Goal: Task Accomplishment & Management: Complete application form

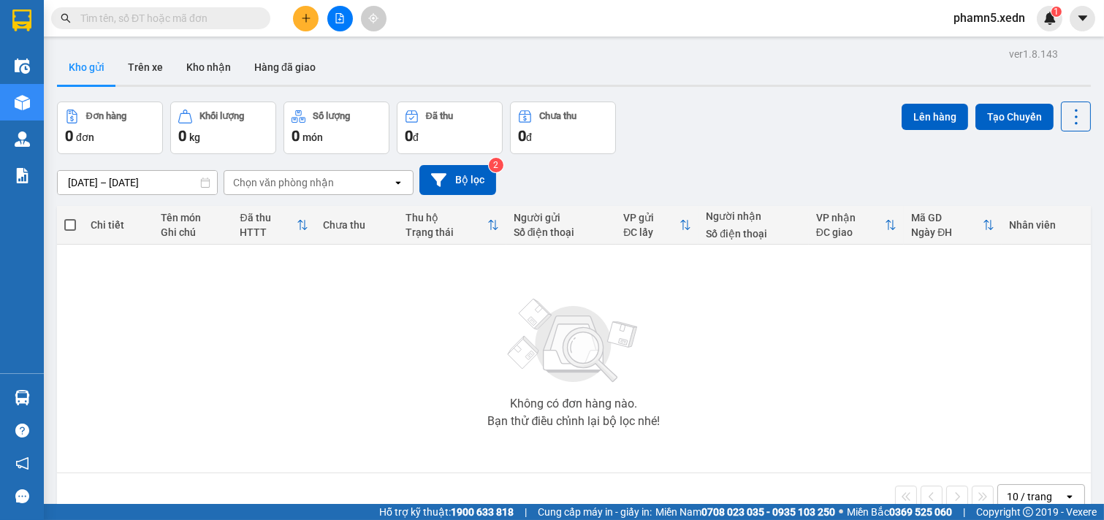
click at [307, 16] on icon "plus" at bounding box center [306, 18] width 10 height 10
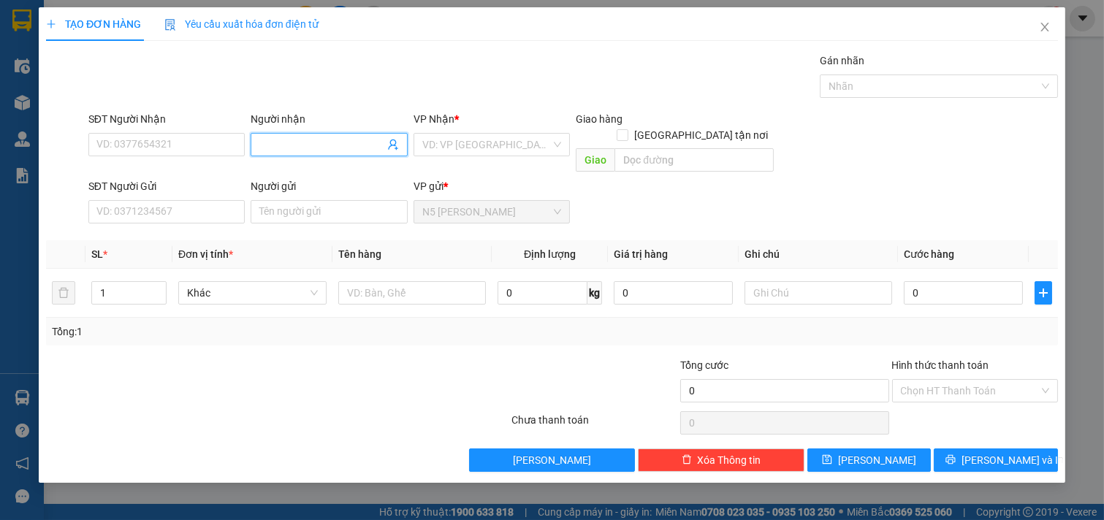
click at [280, 140] on input "Người nhận" at bounding box center [321, 145] width 125 height 16
type input "ku lâm"
click at [294, 170] on div "KU LÂM THỊT DÊ - 0947874490" at bounding box center [329, 174] width 141 height 16
type input "0947874490"
type input "KU LÂM THỊT DÊ"
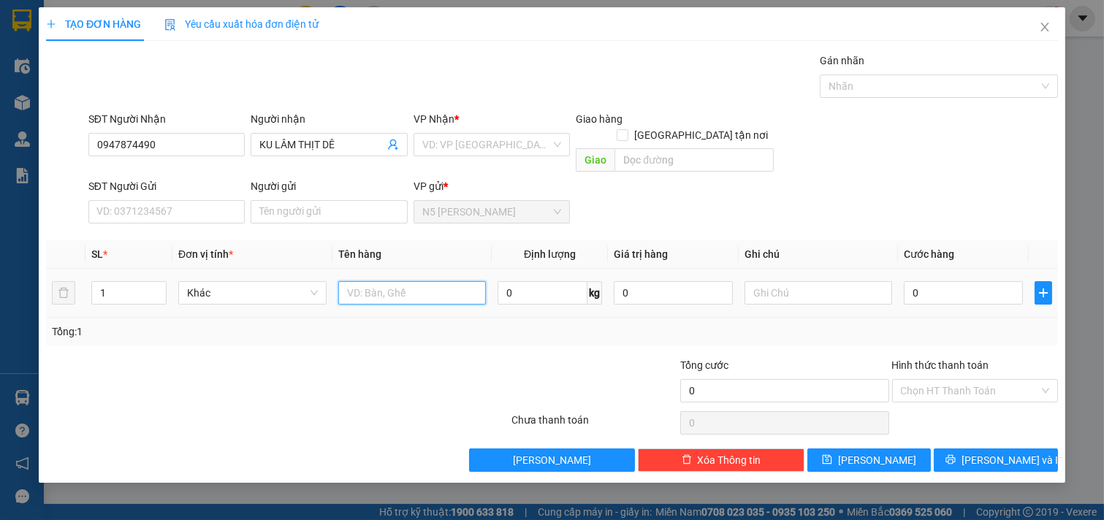
click at [368, 281] on input "text" at bounding box center [412, 292] width 148 height 23
click at [563, 145] on div "VD: VP Sài Gòn" at bounding box center [492, 144] width 157 height 23
type input "1 XỐP"
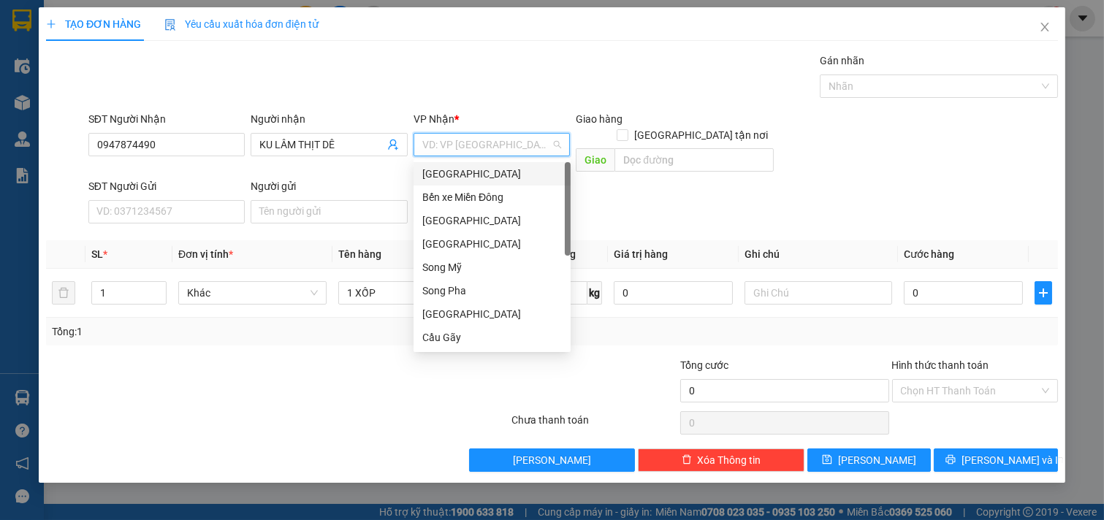
click at [495, 174] on div "Sài Gòn" at bounding box center [492, 174] width 140 height 16
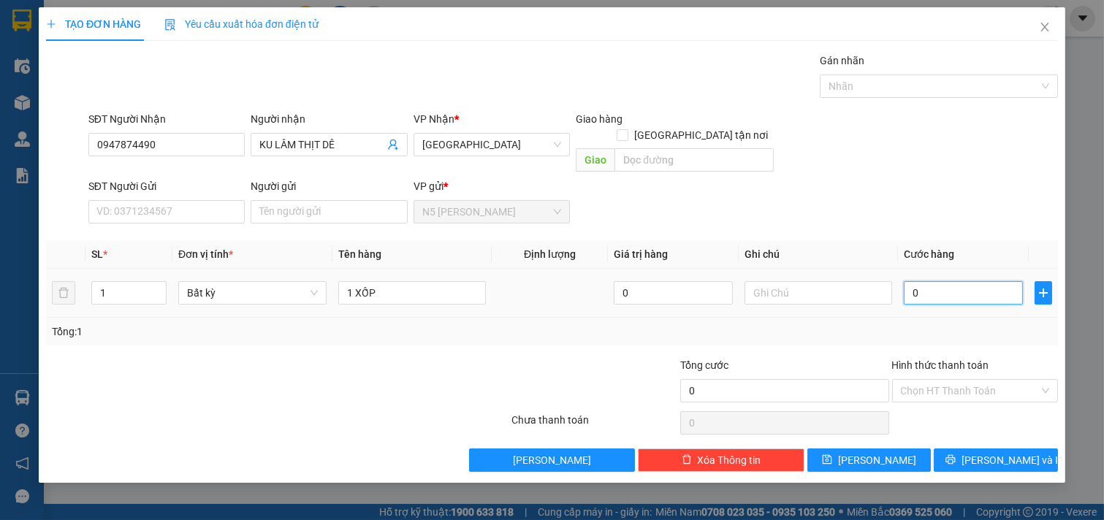
click at [983, 285] on input "0" at bounding box center [963, 292] width 119 height 23
type input "1"
type input "10"
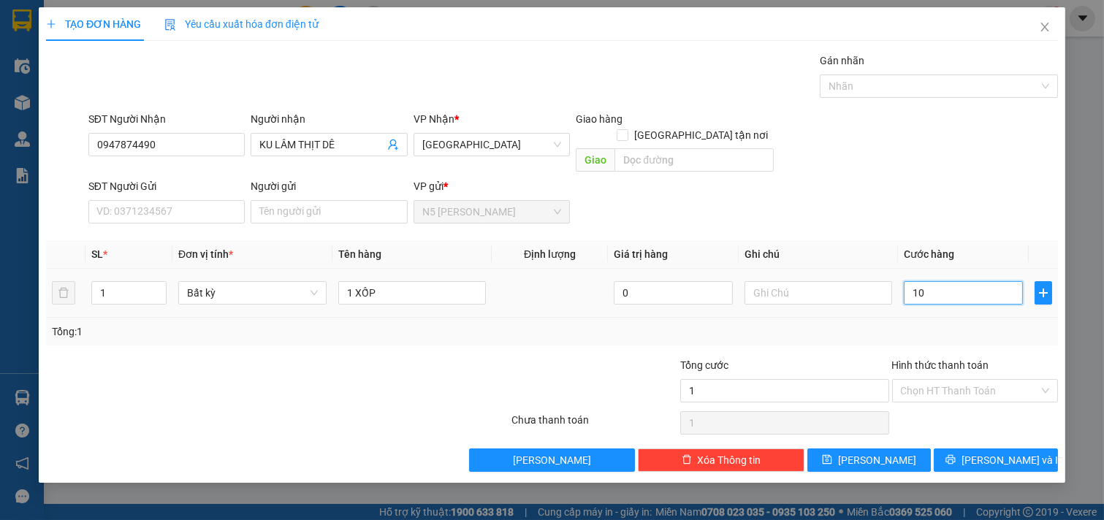
type input "10"
type input "100"
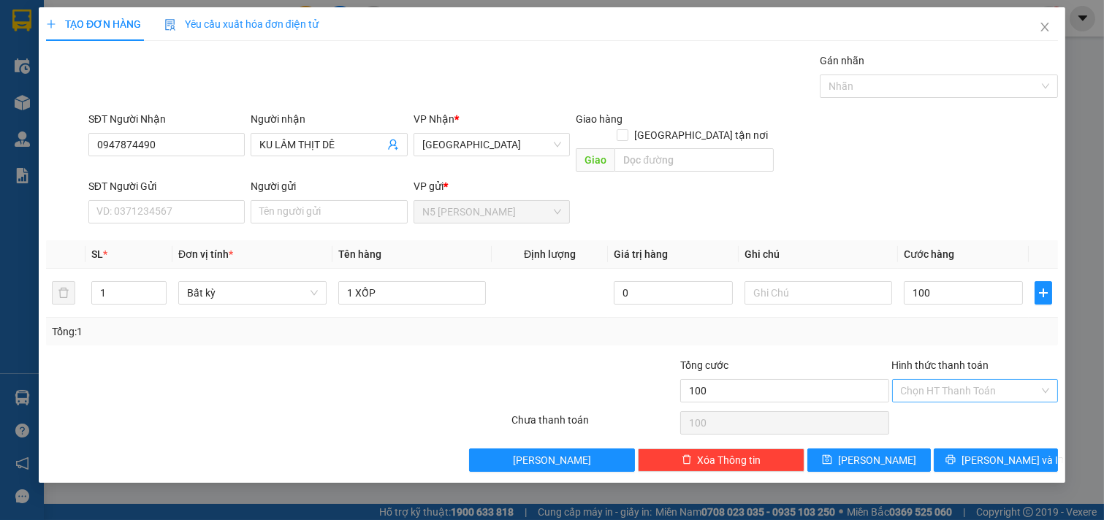
click at [975, 380] on input "Hình thức thanh toán" at bounding box center [970, 391] width 139 height 22
type input "100.000"
click at [965, 405] on div "Tại văn phòng" at bounding box center [975, 404] width 149 height 16
type input "0"
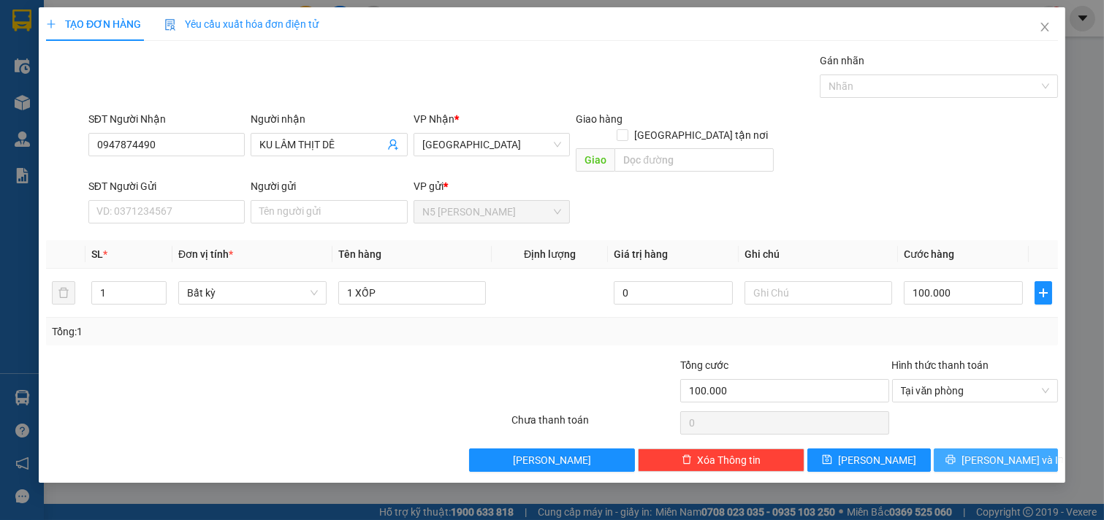
click at [956, 454] on icon "printer" at bounding box center [950, 459] width 10 height 10
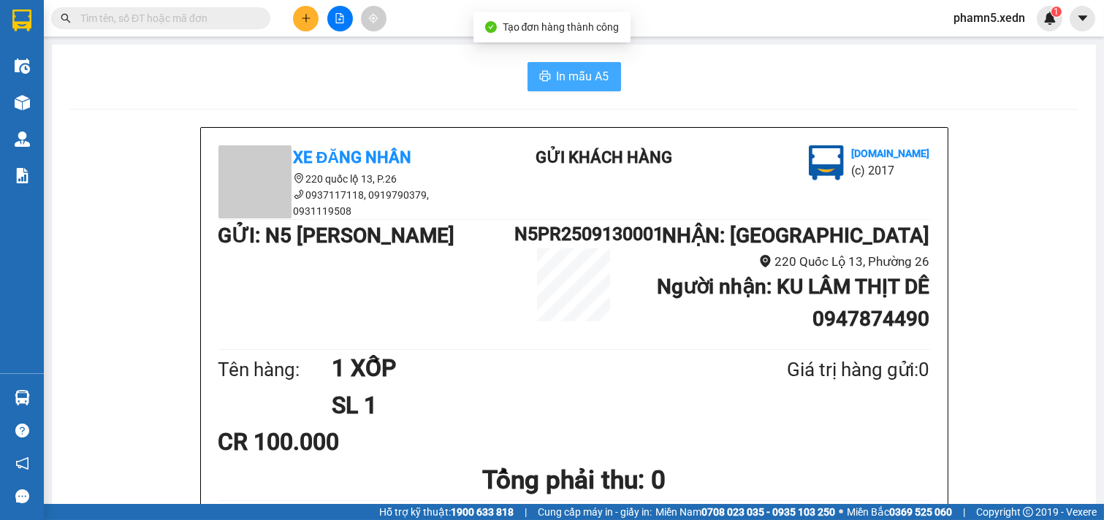
click at [576, 72] on span "In mẫu A5" at bounding box center [583, 76] width 53 height 18
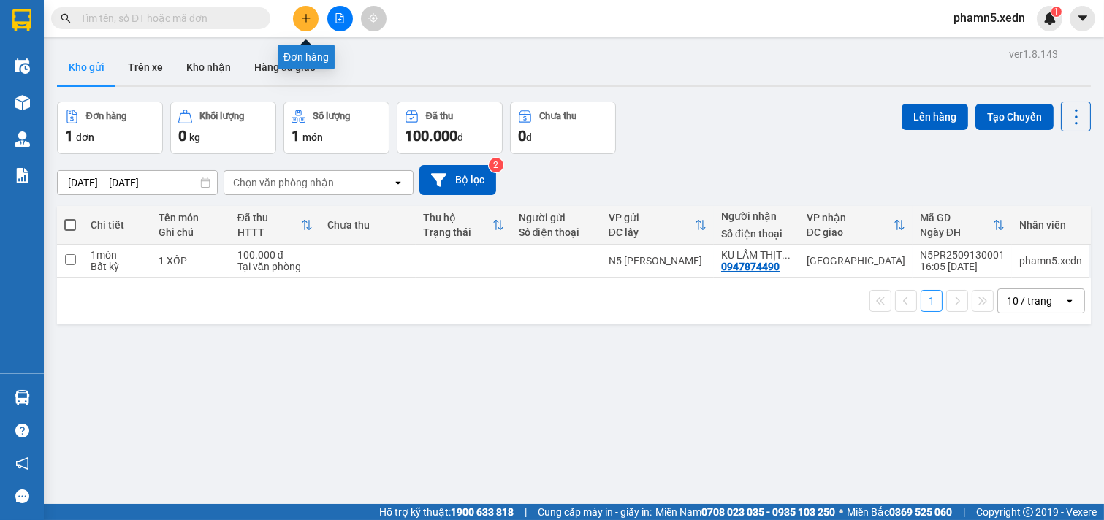
click at [307, 15] on icon "plus" at bounding box center [306, 18] width 10 height 10
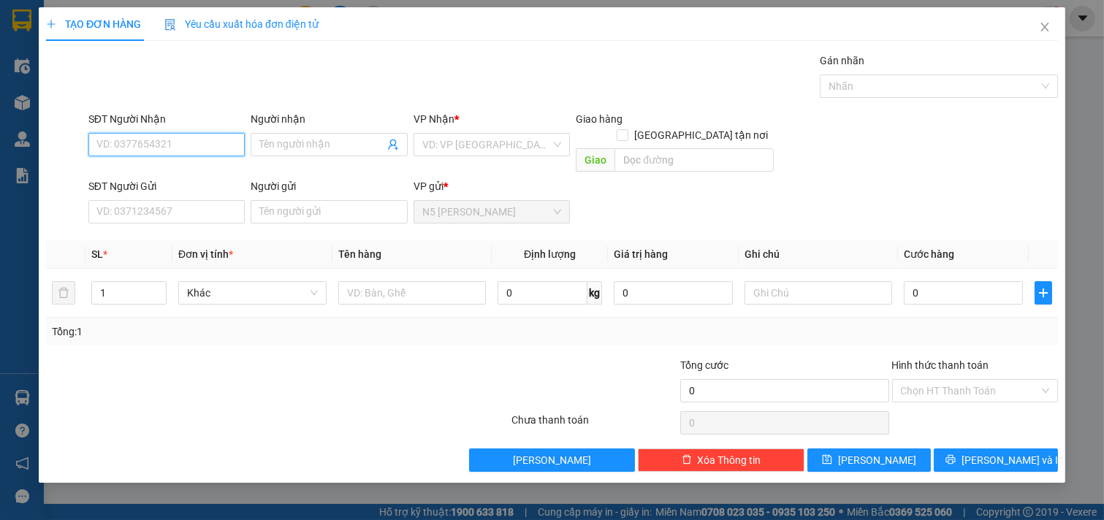
click at [212, 145] on input "SĐT Người Nhận" at bounding box center [166, 144] width 157 height 23
click at [118, 148] on input "03254226838" at bounding box center [166, 144] width 157 height 23
click at [111, 145] on input "03254226838" at bounding box center [166, 144] width 157 height 23
click at [195, 140] on input "0354226838" at bounding box center [166, 144] width 157 height 23
type input "0354226838"
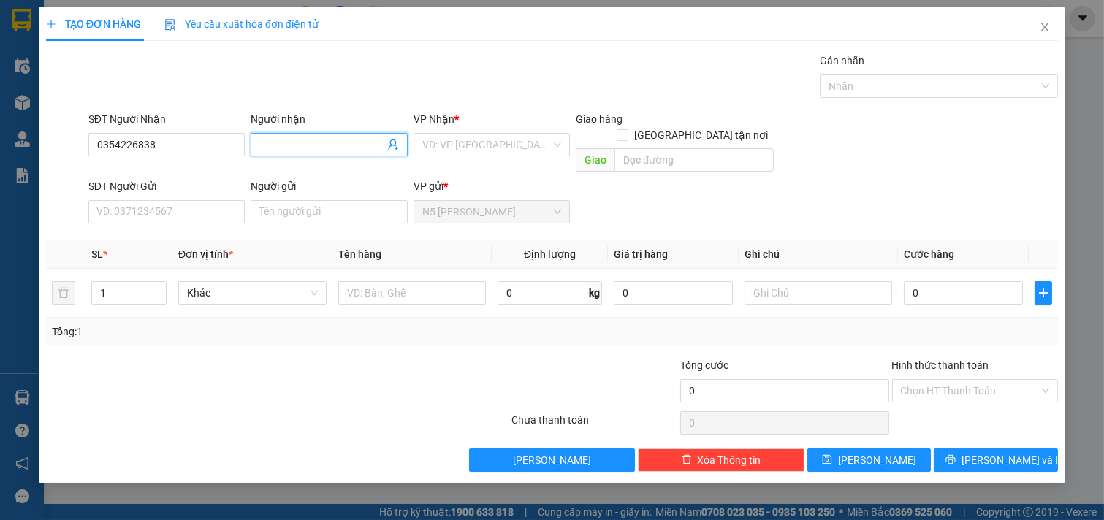
click at [288, 146] on input "Người nhận" at bounding box center [321, 145] width 125 height 16
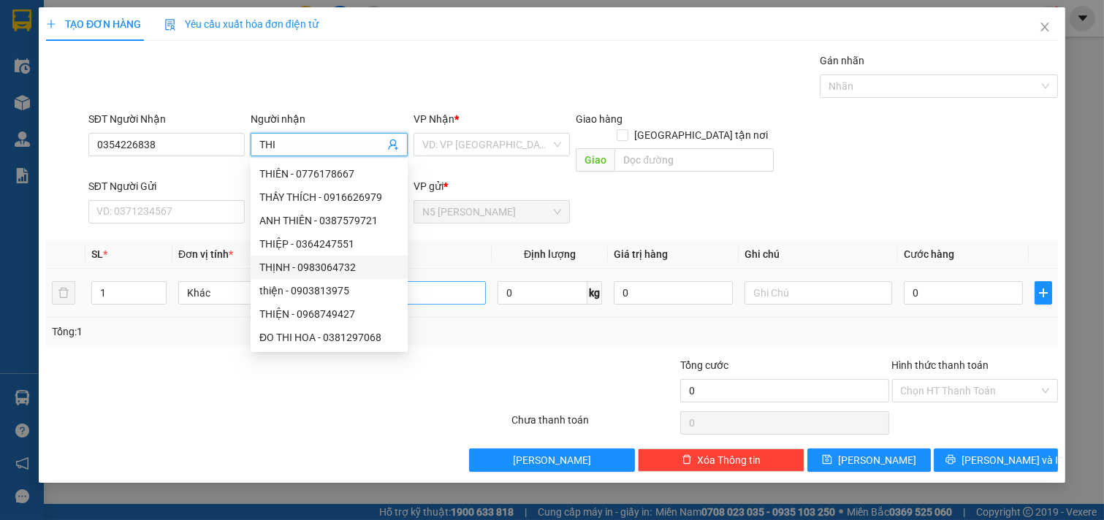
type input "THI"
click at [441, 281] on input "text" at bounding box center [412, 292] width 148 height 23
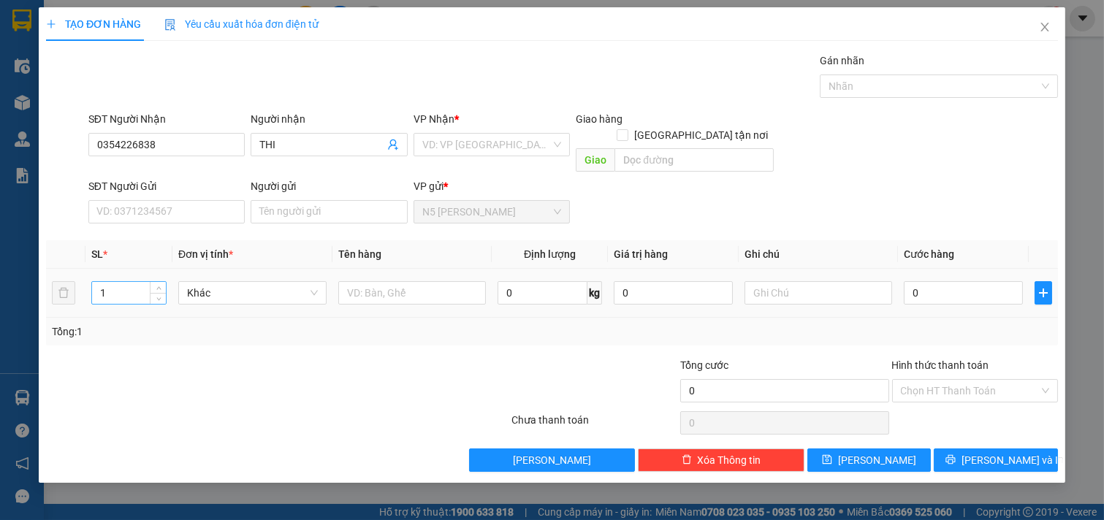
click at [119, 282] on input "1" at bounding box center [129, 293] width 74 height 22
type input "2"
click at [360, 281] on input "text" at bounding box center [412, 292] width 148 height 23
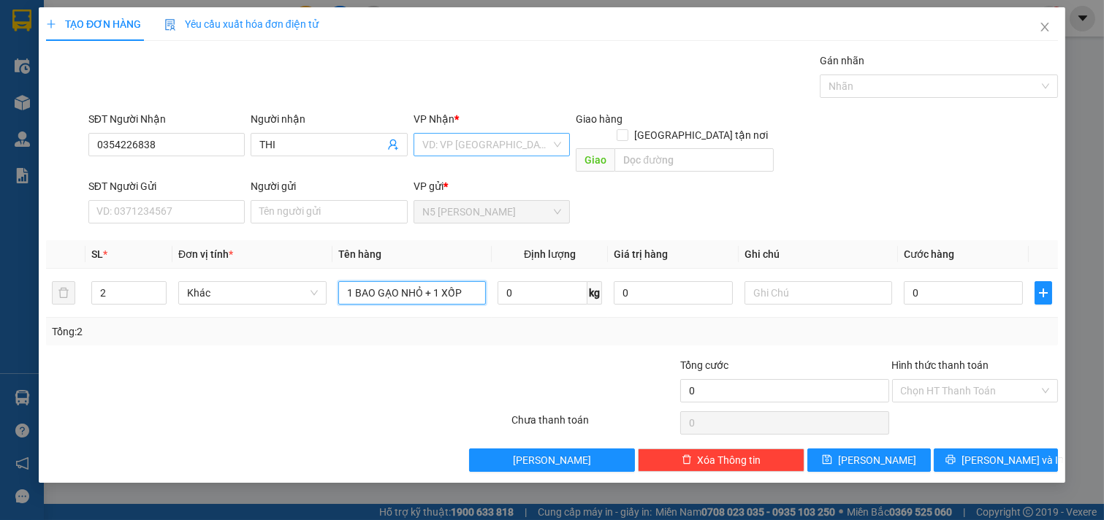
click at [559, 139] on div "VD: VP Sài Gòn" at bounding box center [492, 144] width 157 height 23
type input "1 BAO GẠO NHỎ + 1 XỐP"
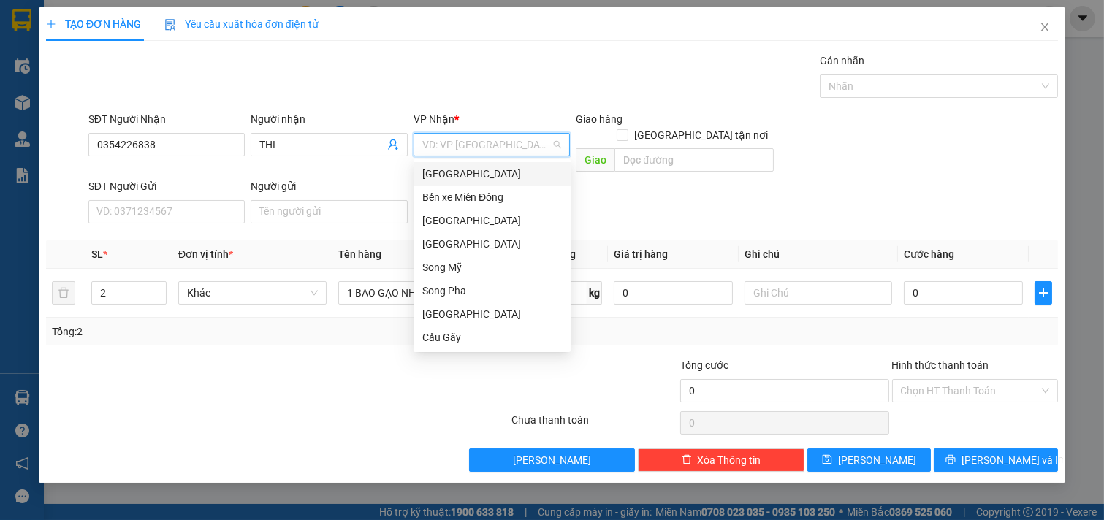
click at [486, 175] on div "Sài Gòn" at bounding box center [492, 174] width 140 height 16
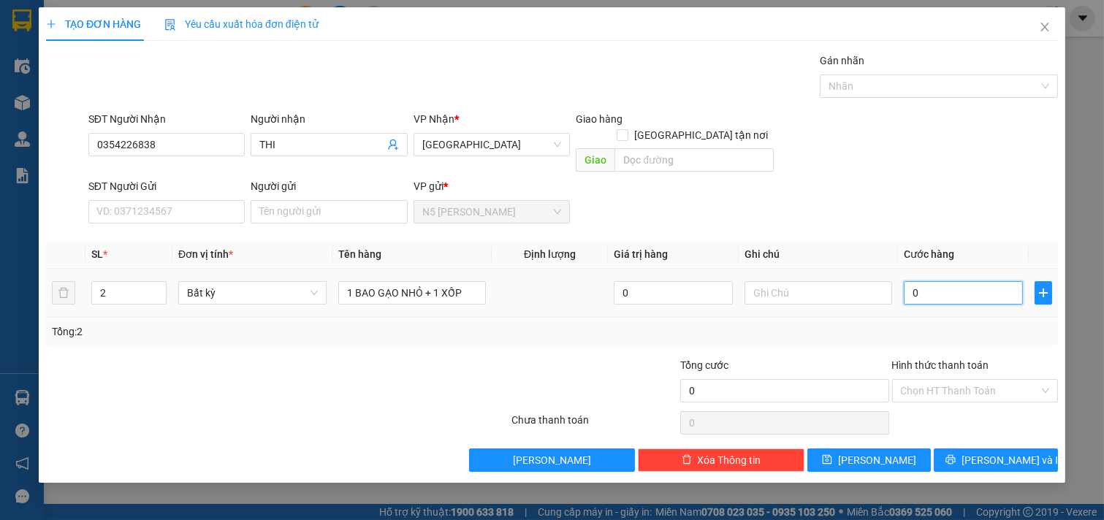
click at [979, 281] on input "0" at bounding box center [963, 292] width 119 height 23
type input "8"
type input "80"
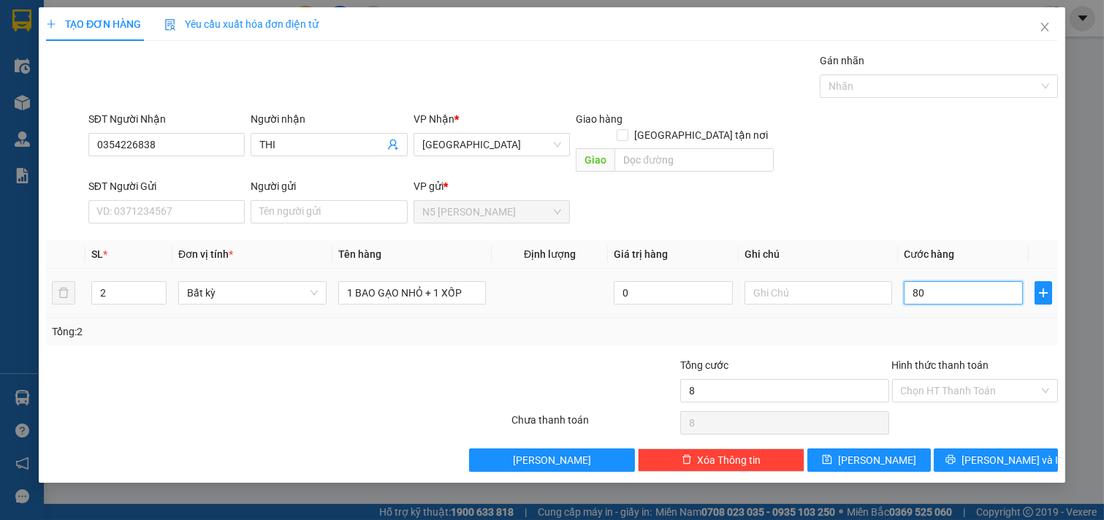
type input "80"
click at [980, 380] on input "Hình thức thanh toán" at bounding box center [970, 391] width 139 height 22
type input "80.000"
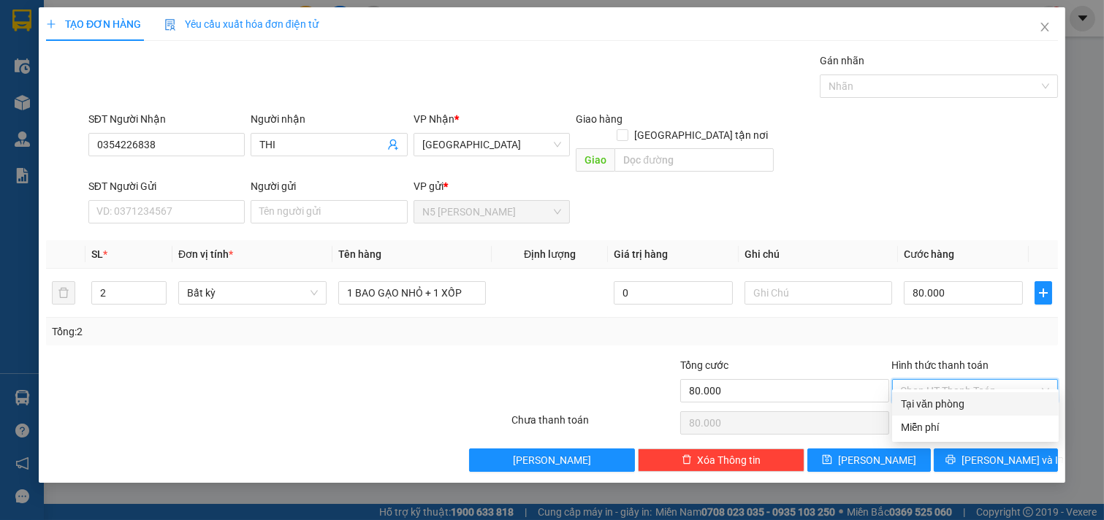
click at [960, 405] on div "Tại văn phòng" at bounding box center [975, 404] width 149 height 16
type input "0"
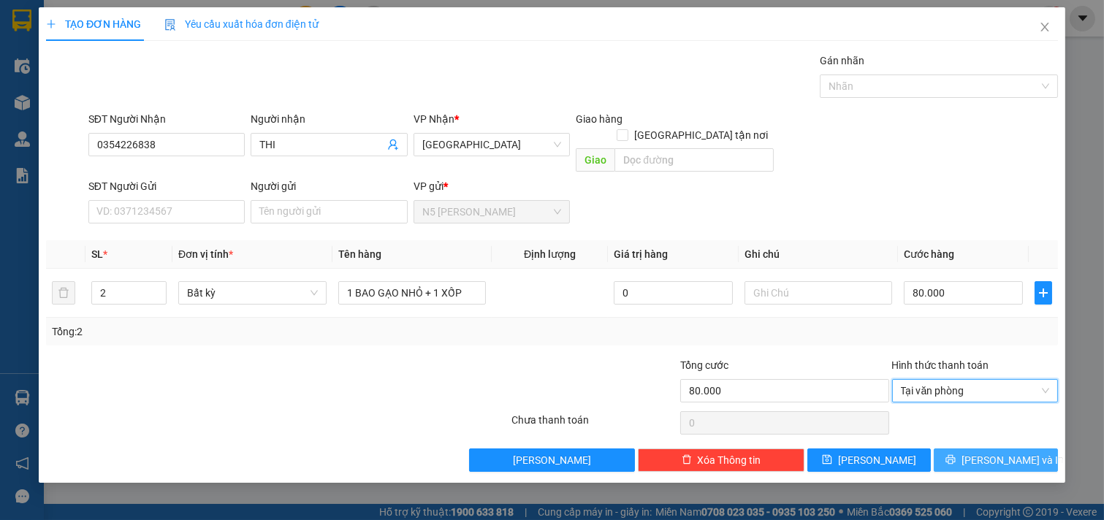
click at [956, 455] on icon "printer" at bounding box center [950, 459] width 9 height 9
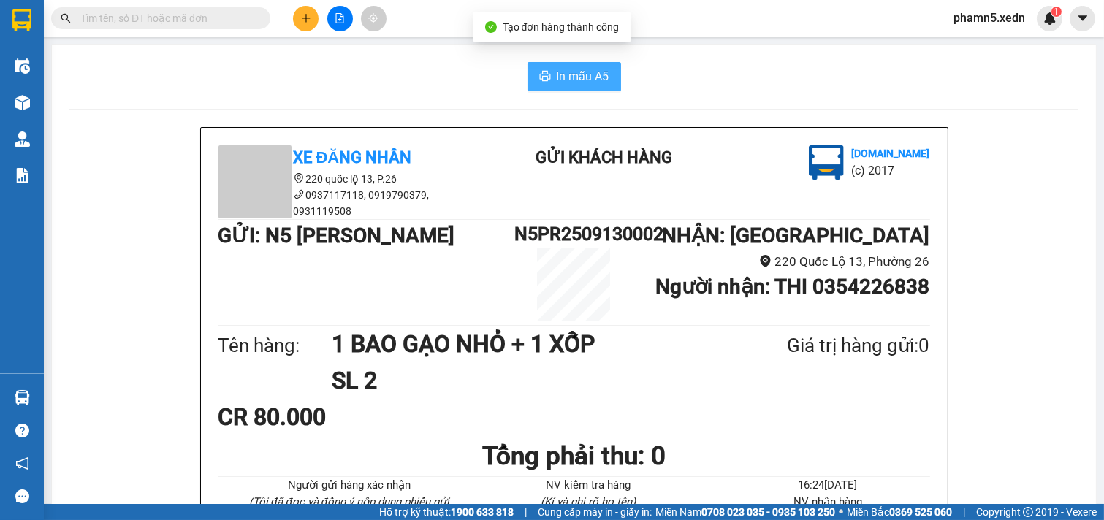
click at [579, 77] on span "In mẫu A5" at bounding box center [583, 76] width 53 height 18
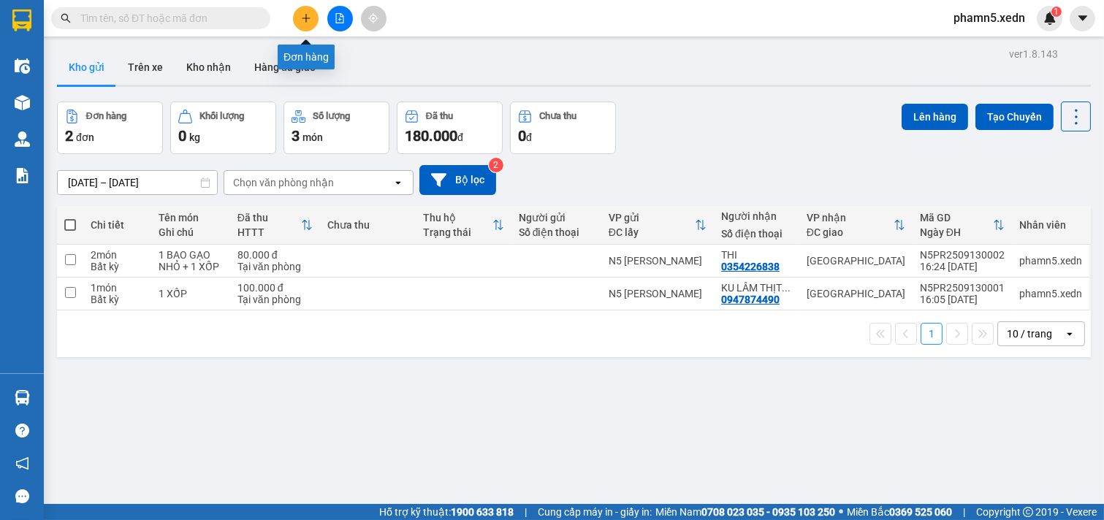
click at [308, 17] on icon "plus" at bounding box center [306, 18] width 10 height 10
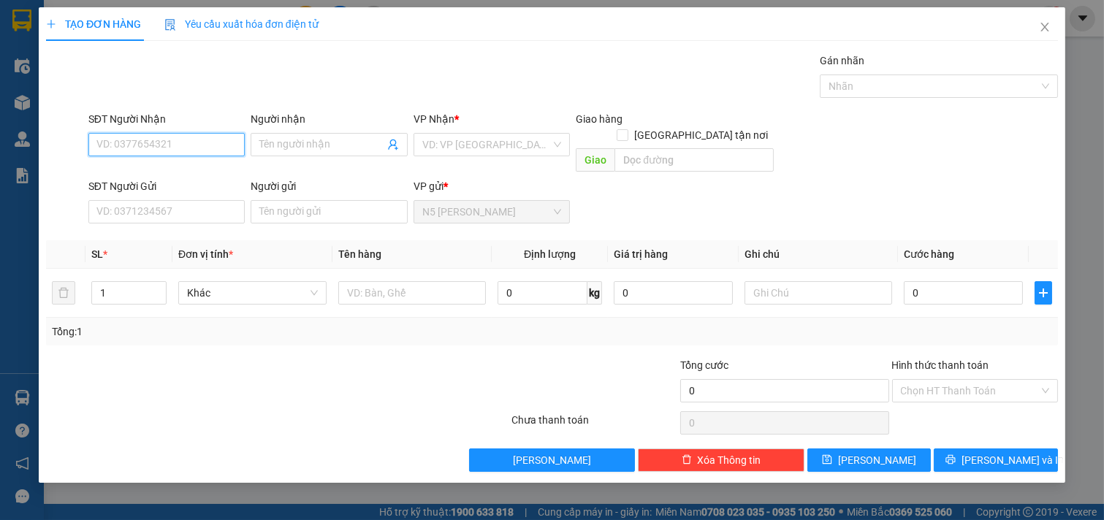
click at [215, 148] on input "SĐT Người Nhận" at bounding box center [166, 144] width 157 height 23
click at [173, 168] on div "0937078016 - A TÔN" at bounding box center [167, 174] width 140 height 16
type input "0937078016"
type input "A TÔN"
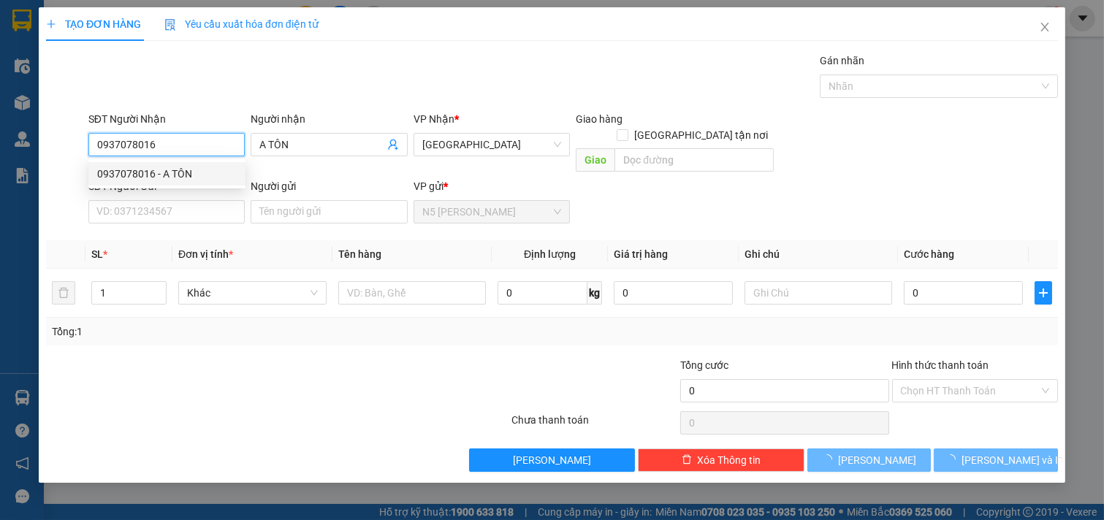
type input "120.000"
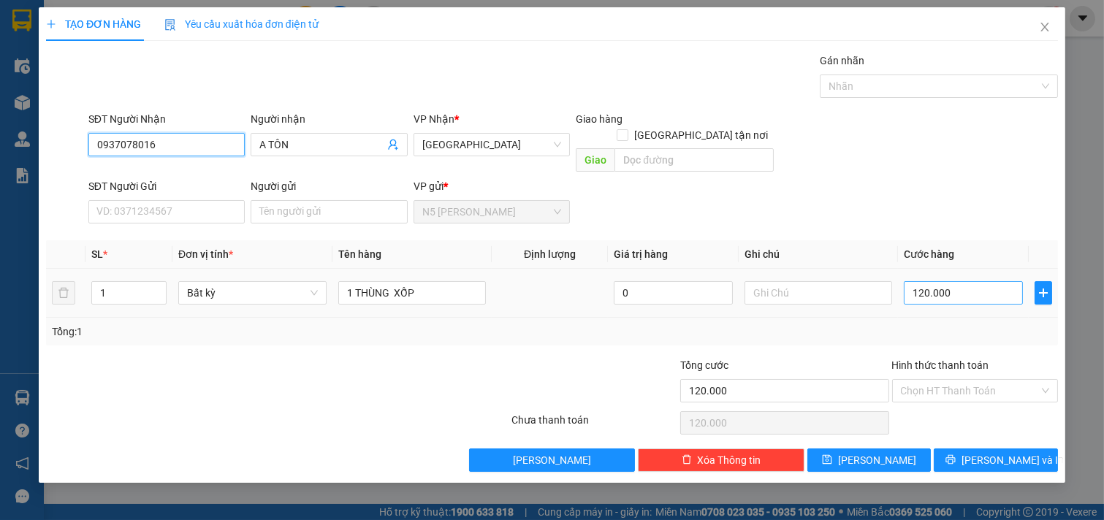
type input "0937078016"
click at [975, 282] on input "120.000" at bounding box center [963, 292] width 119 height 23
type input "7"
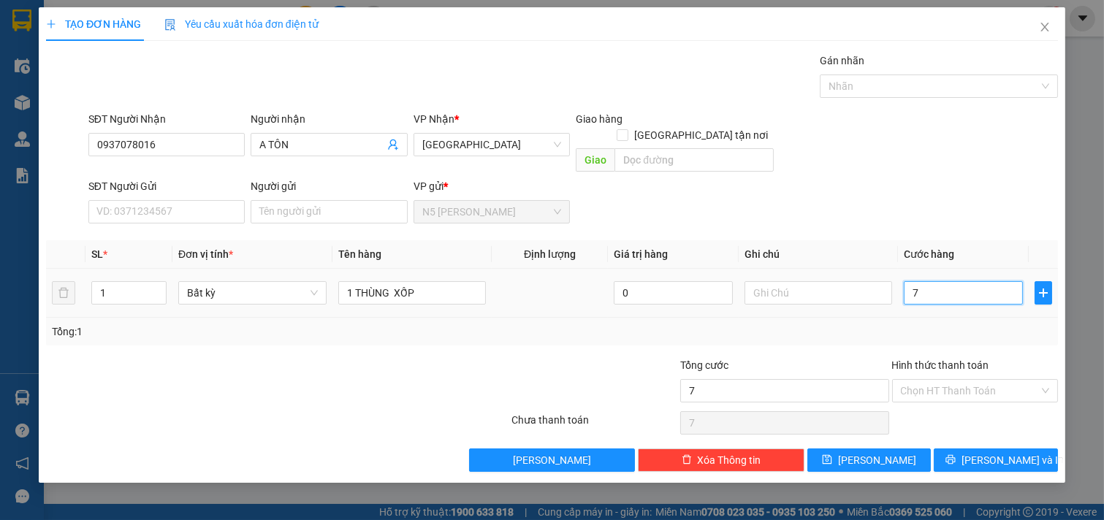
type input "70"
type input "700"
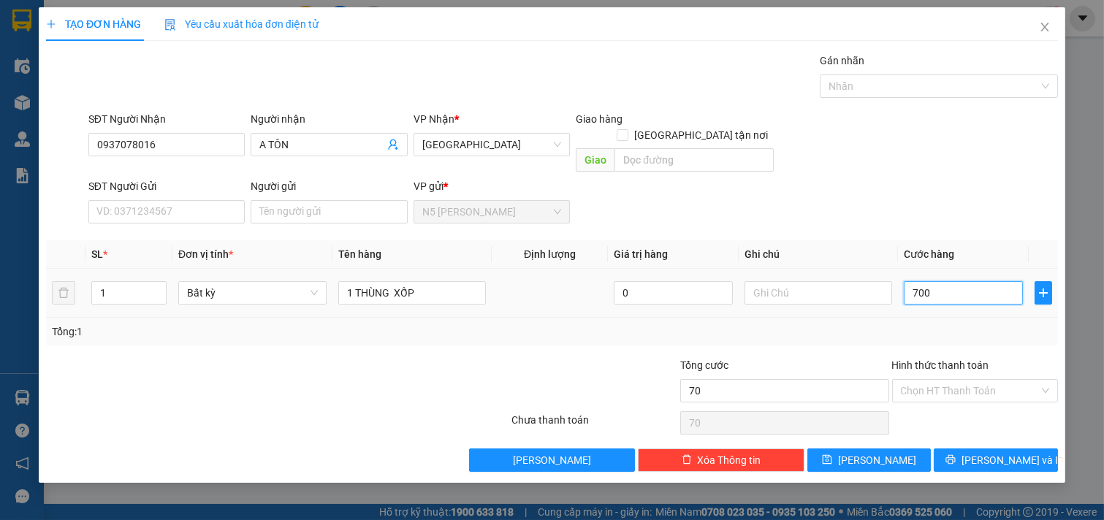
type input "700"
type input "7.000"
type input "70.000"
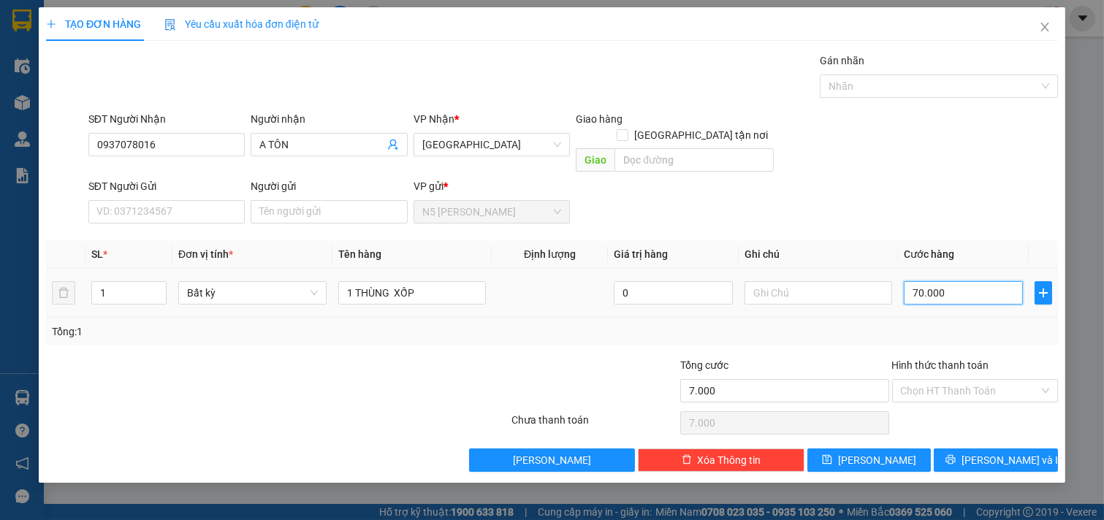
type input "70.000"
click at [982, 449] on button "Lưu và In" at bounding box center [996, 460] width 124 height 23
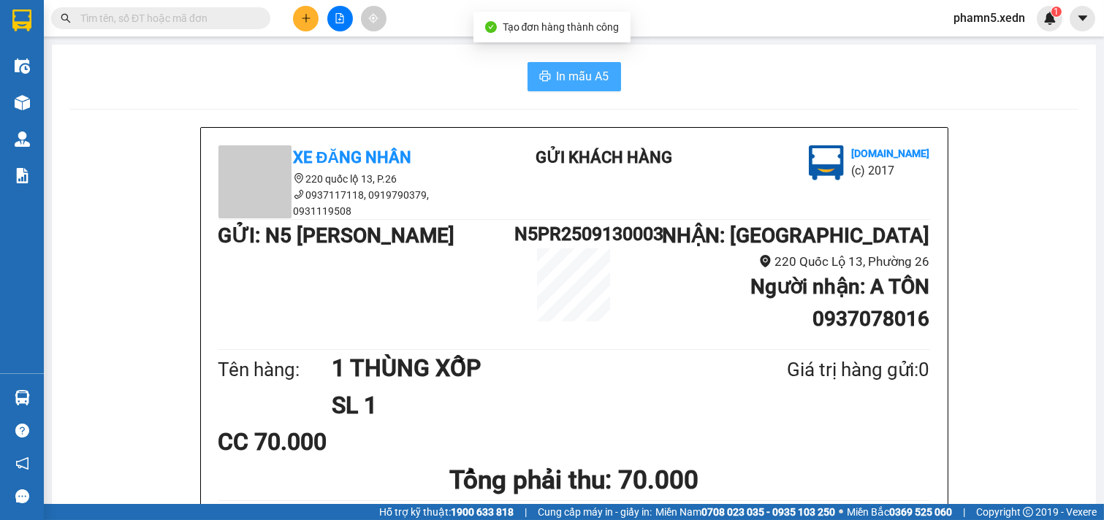
click at [579, 78] on span "In mẫu A5" at bounding box center [583, 76] width 53 height 18
